Goal: Information Seeking & Learning: Learn about a topic

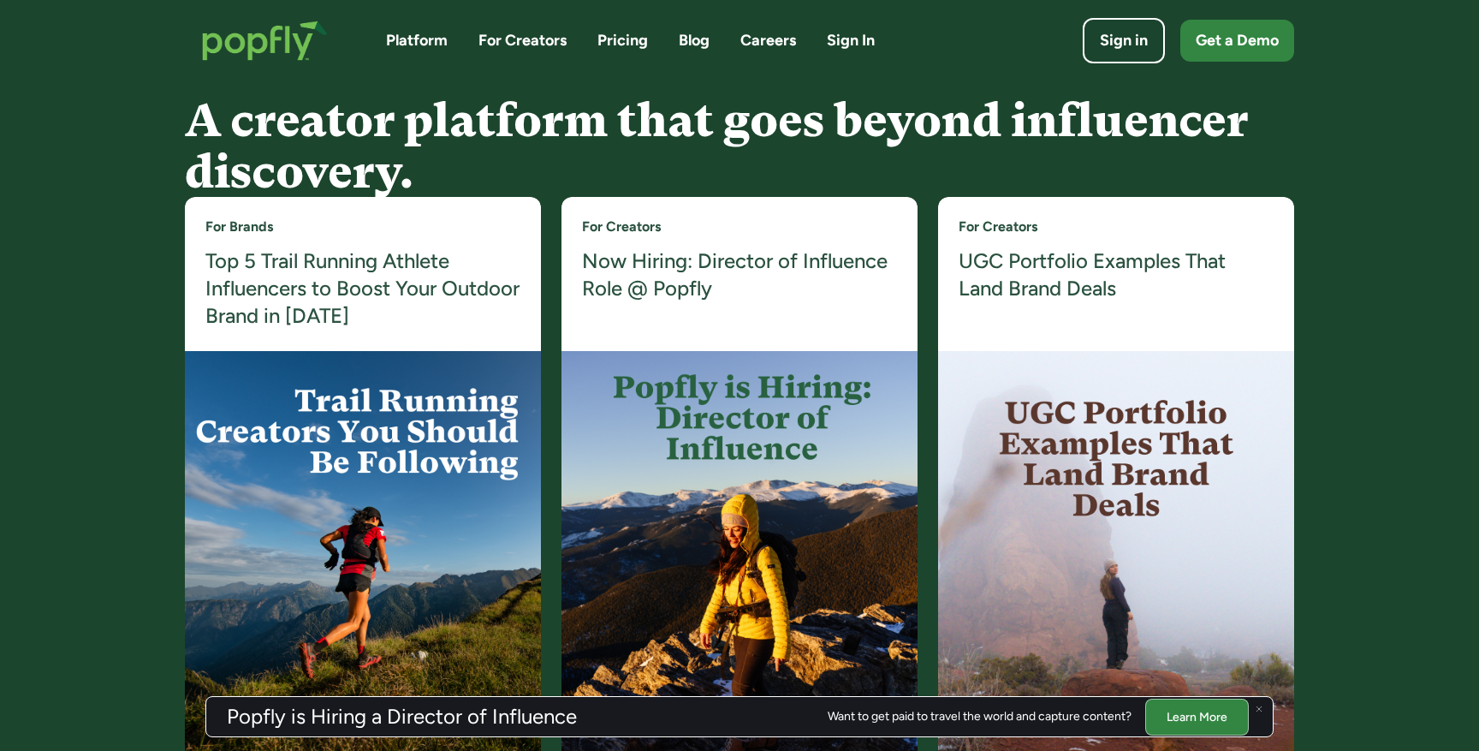
scroll to position [3235, 0]
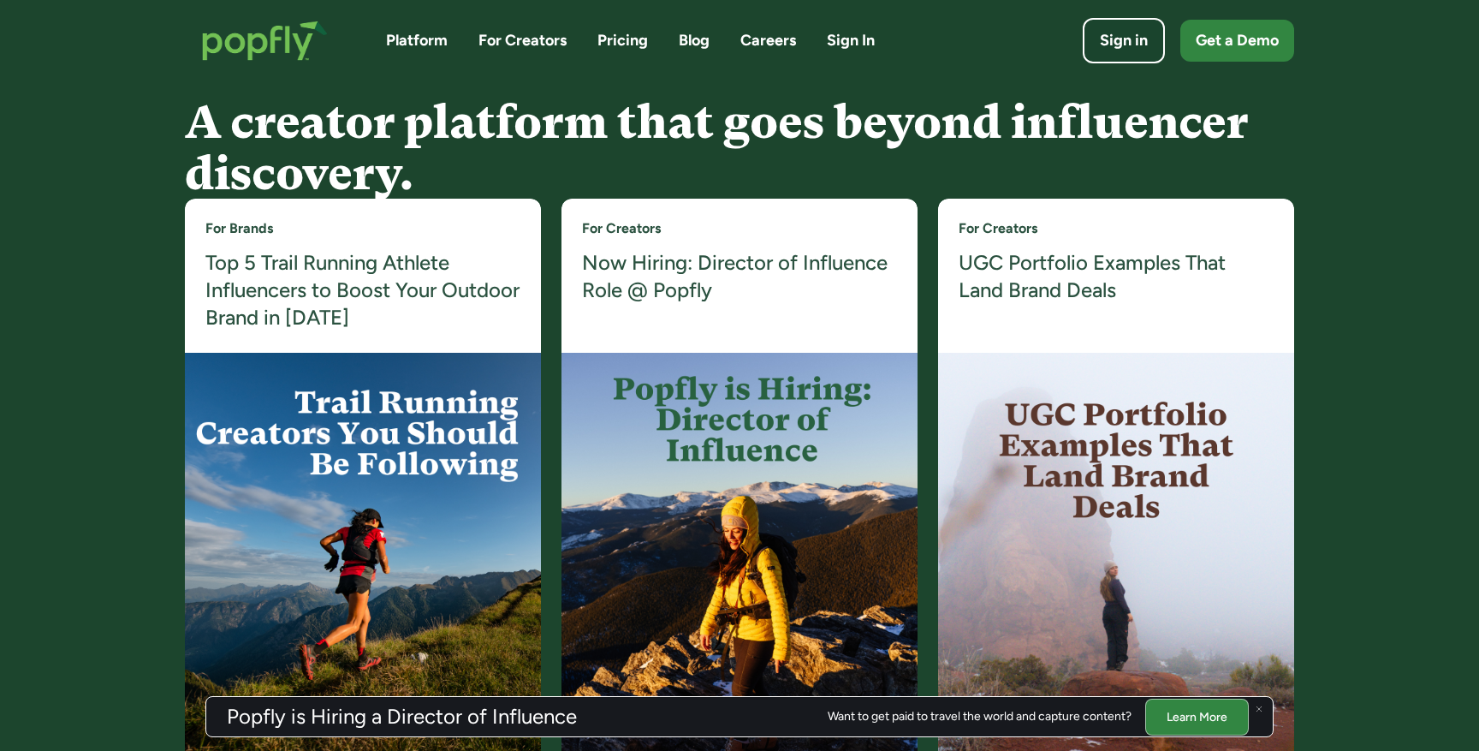
click at [1073, 278] on h4 "UGC Portfolio Examples That Land Brand Deals" at bounding box center [1116, 277] width 315 height 56
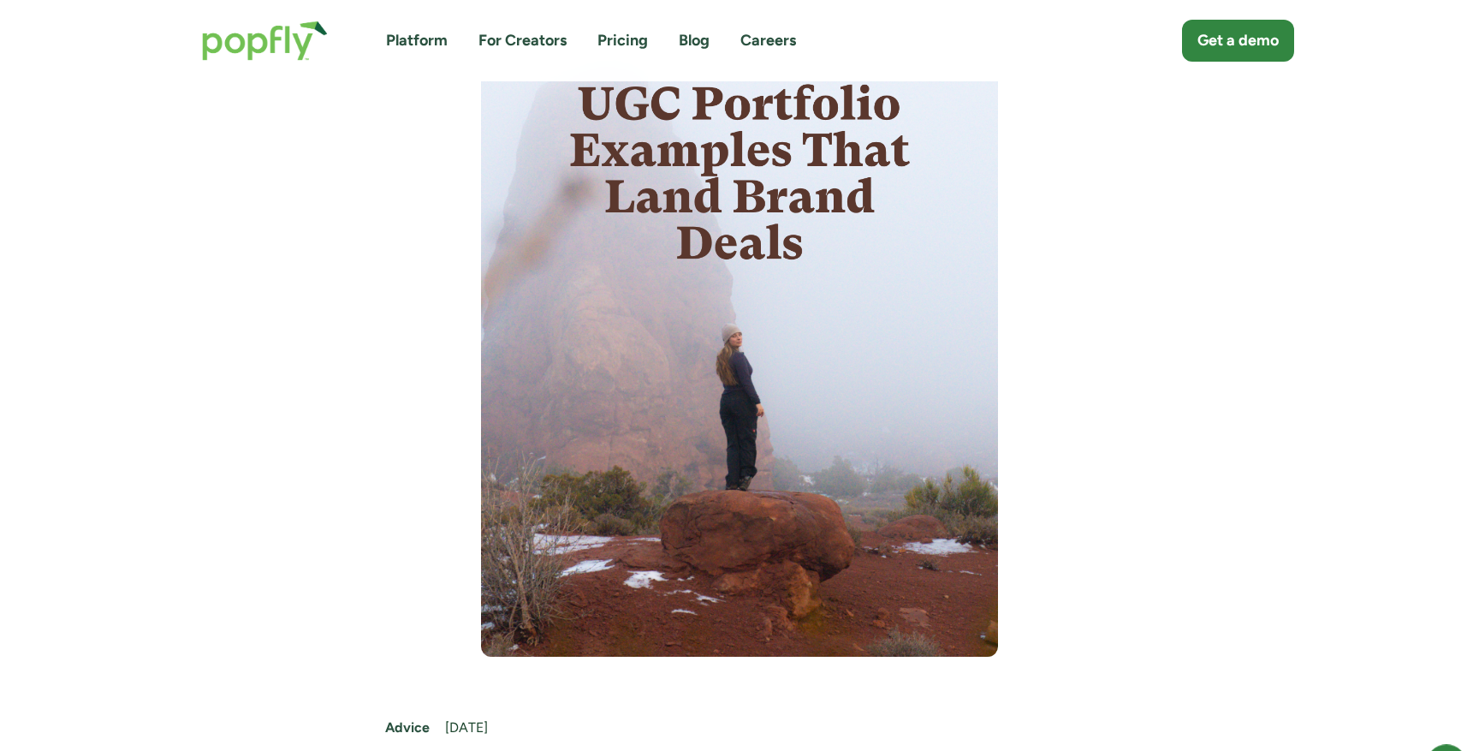
scroll to position [223, 0]
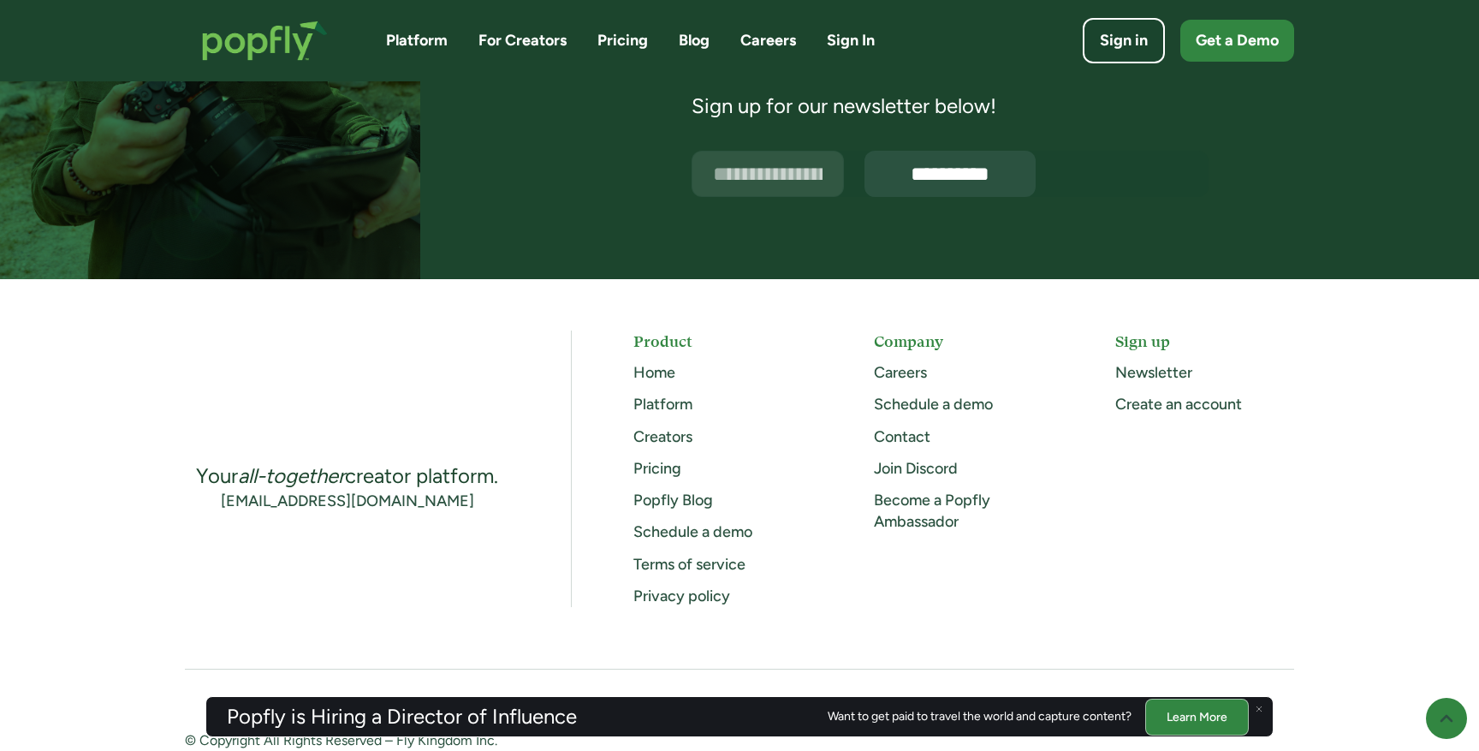
scroll to position [4464, 0]
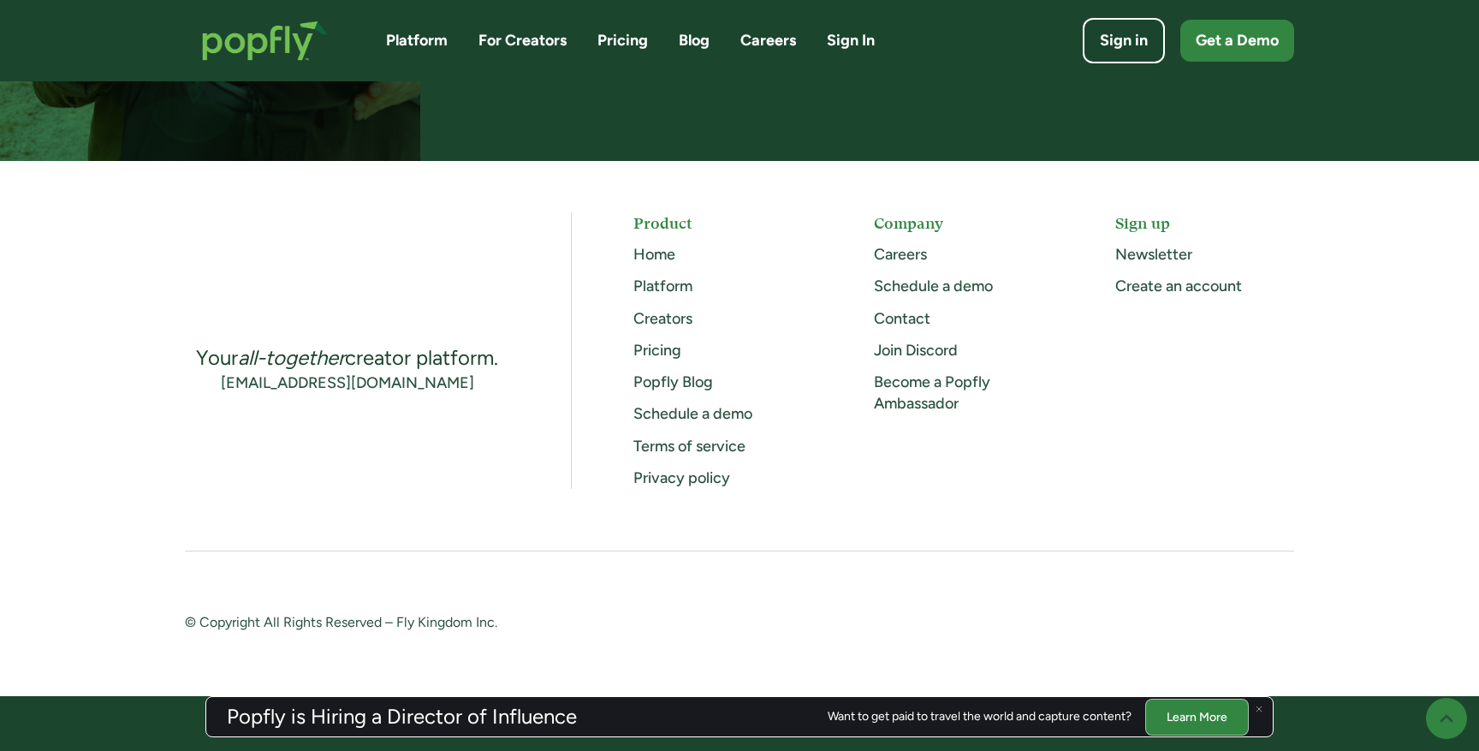
click at [421, 45] on link "Platform" at bounding box center [417, 40] width 62 height 21
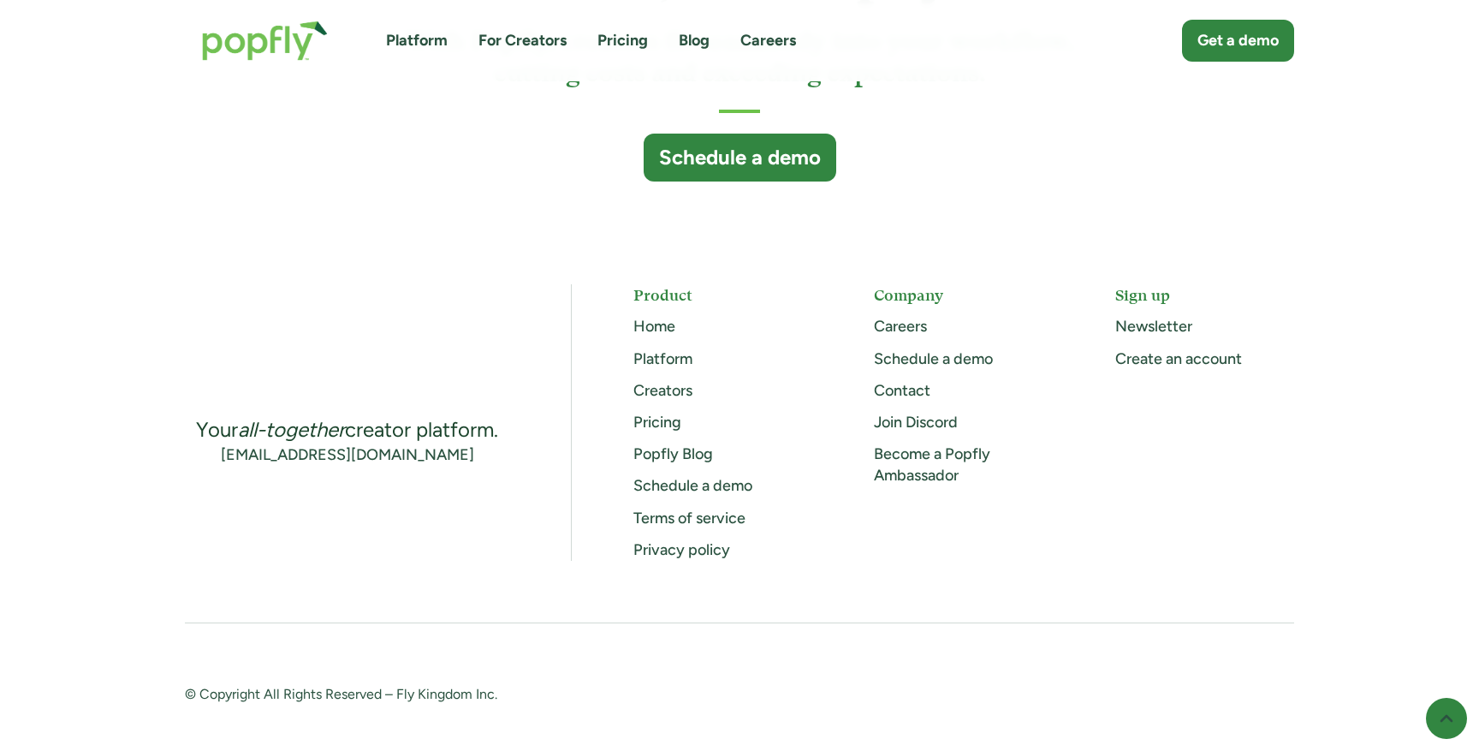
scroll to position [4644, 0]
